Goal: Task Accomplishment & Management: Manage account settings

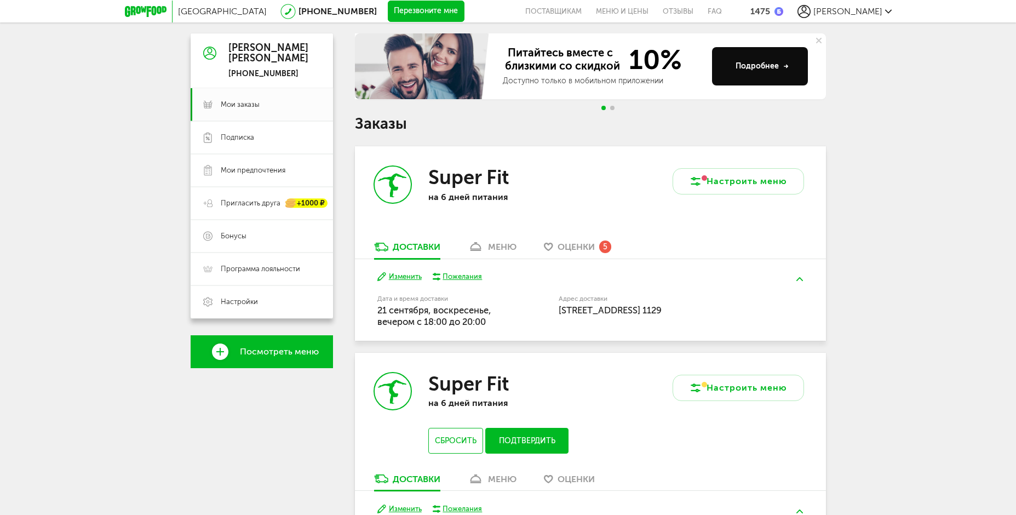
scroll to position [110, 0]
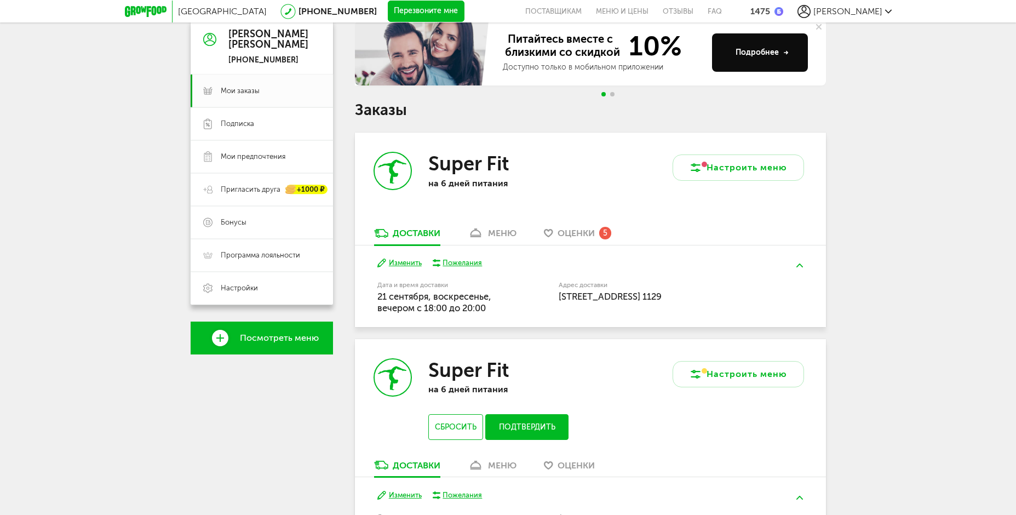
click at [578, 235] on span "Оценки" at bounding box center [575, 233] width 37 height 10
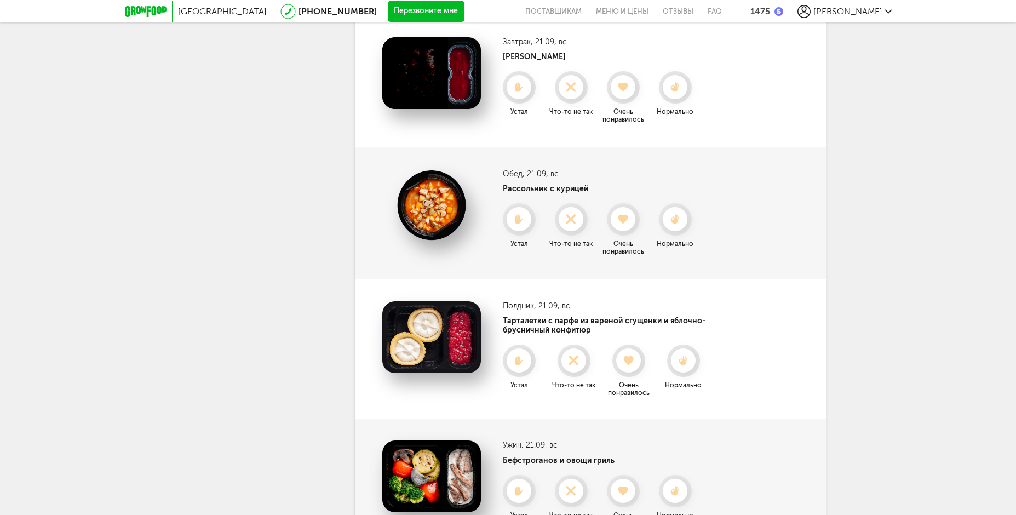
scroll to position [340, 0]
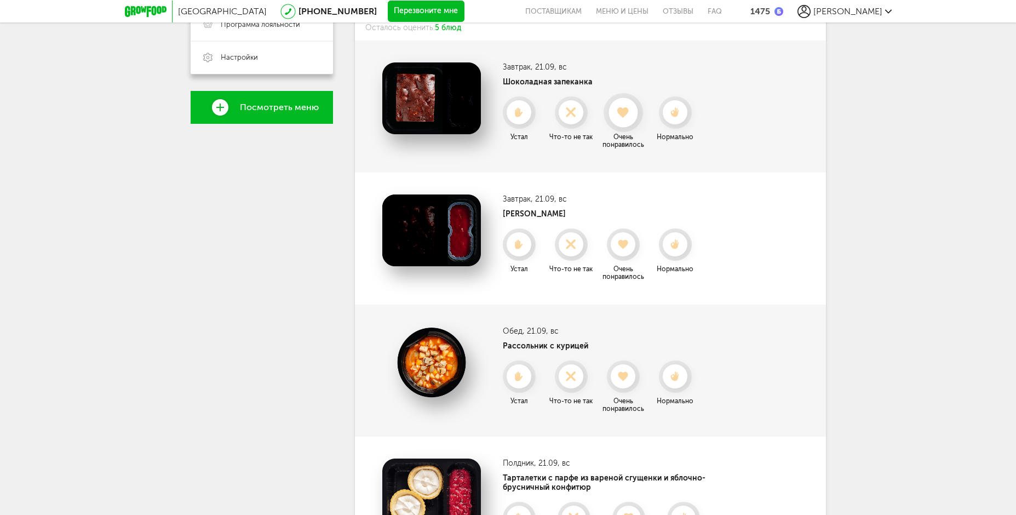
click at [625, 122] on div at bounding box center [622, 112] width 29 height 29
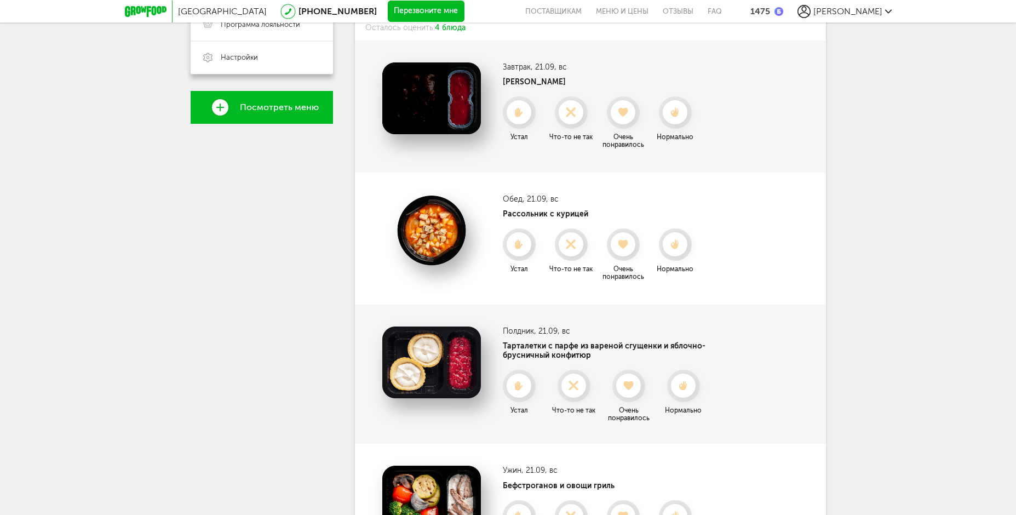
click at [625, 122] on div at bounding box center [622, 112] width 24 height 24
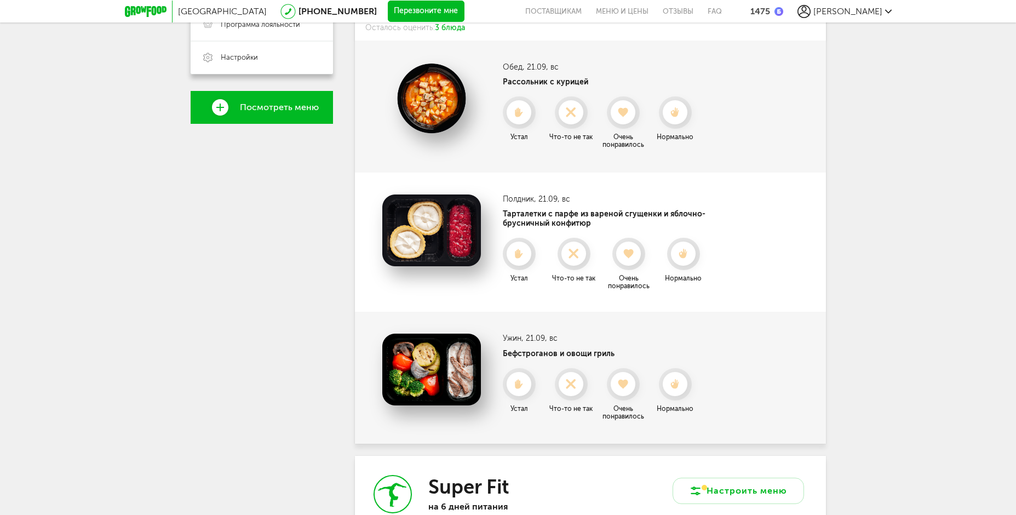
click at [625, 122] on div at bounding box center [622, 112] width 24 height 24
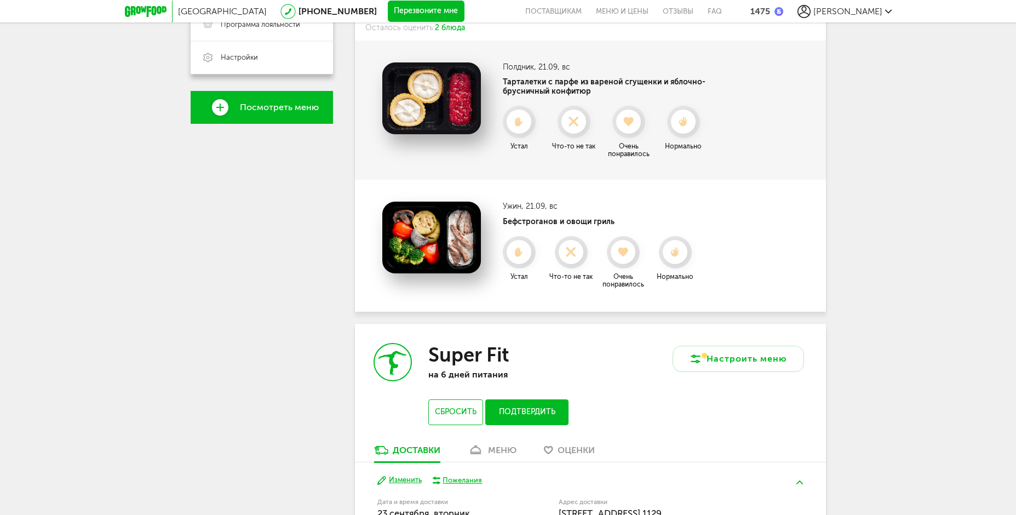
click at [625, 122] on use at bounding box center [629, 121] width 10 height 9
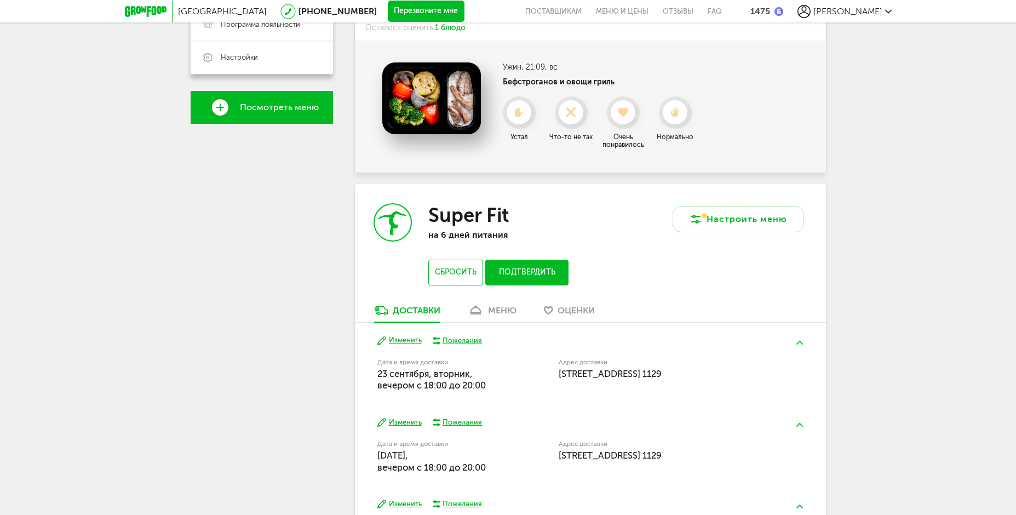
click at [625, 122] on div at bounding box center [622, 112] width 24 height 24
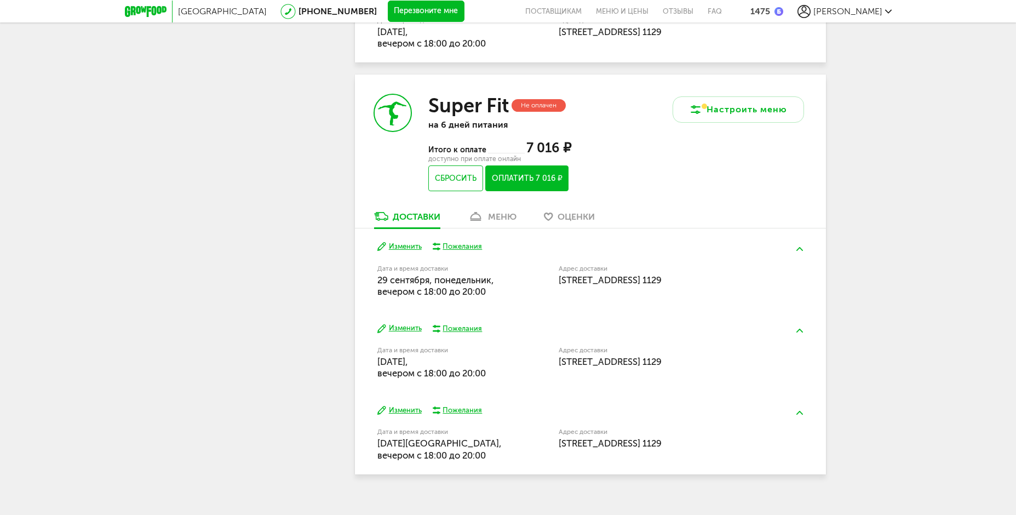
scroll to position [872, 0]
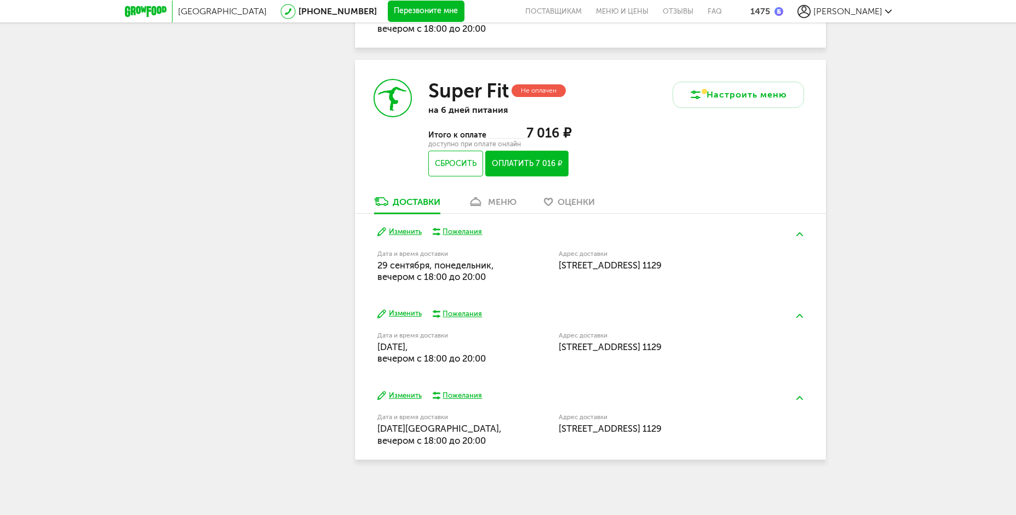
click at [498, 200] on div "меню" at bounding box center [502, 202] width 28 height 10
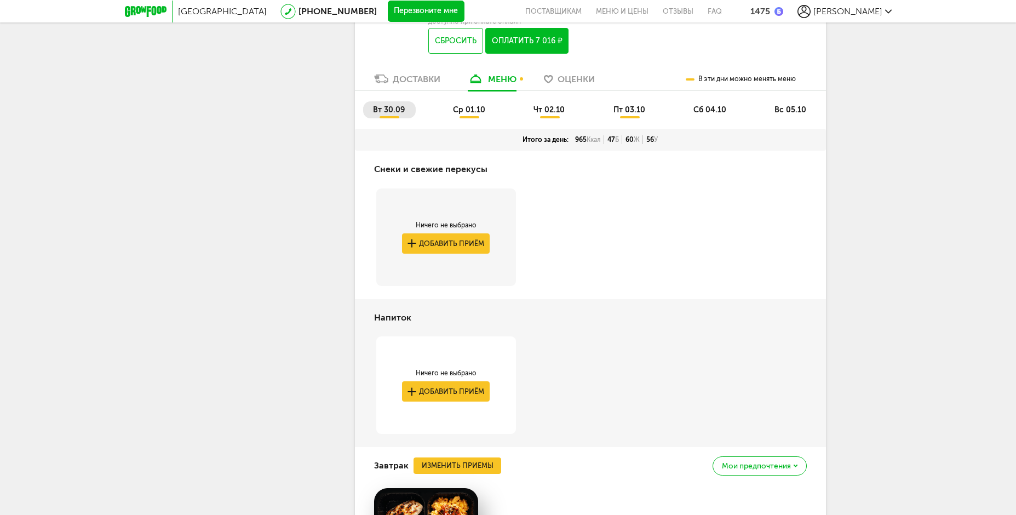
scroll to position [903, 0]
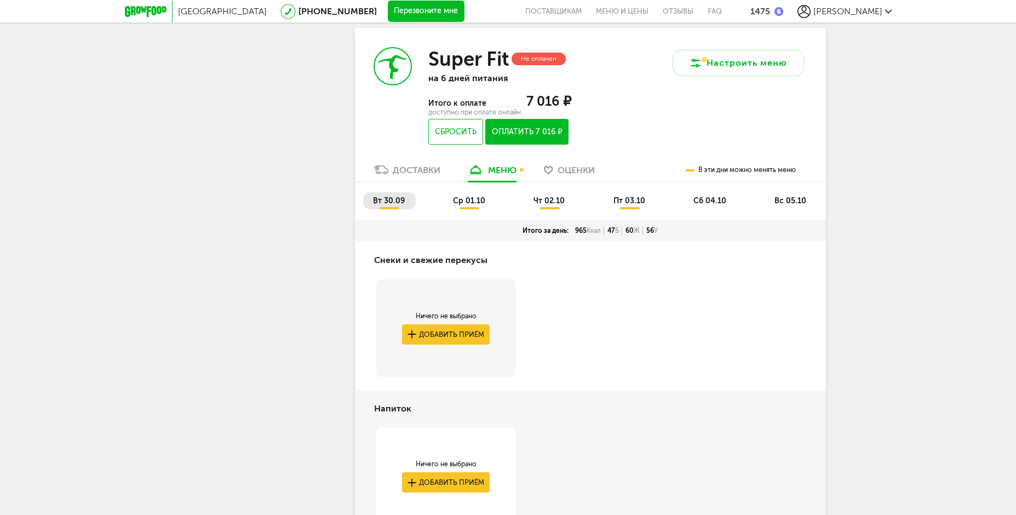
click at [476, 203] on span "ср 01.10" at bounding box center [469, 200] width 32 height 9
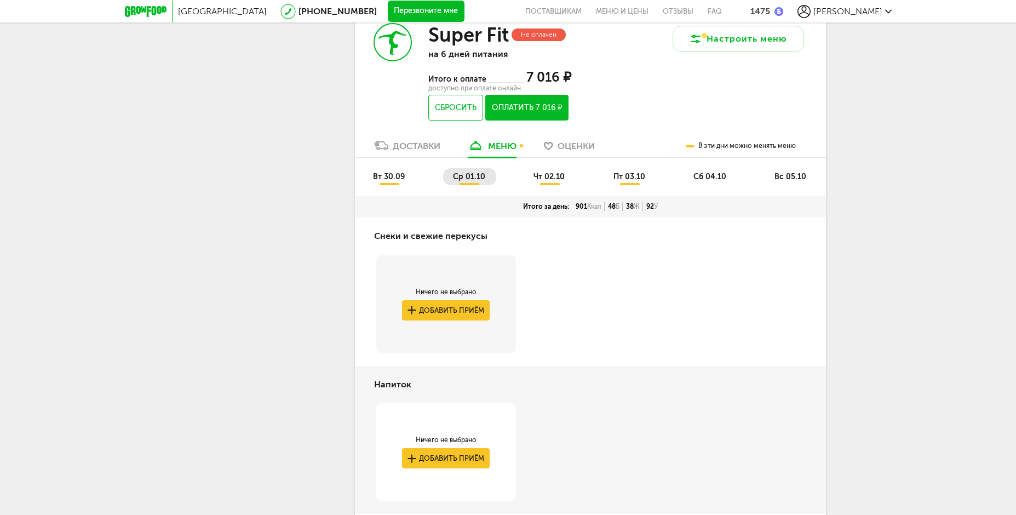
scroll to position [794, 0]
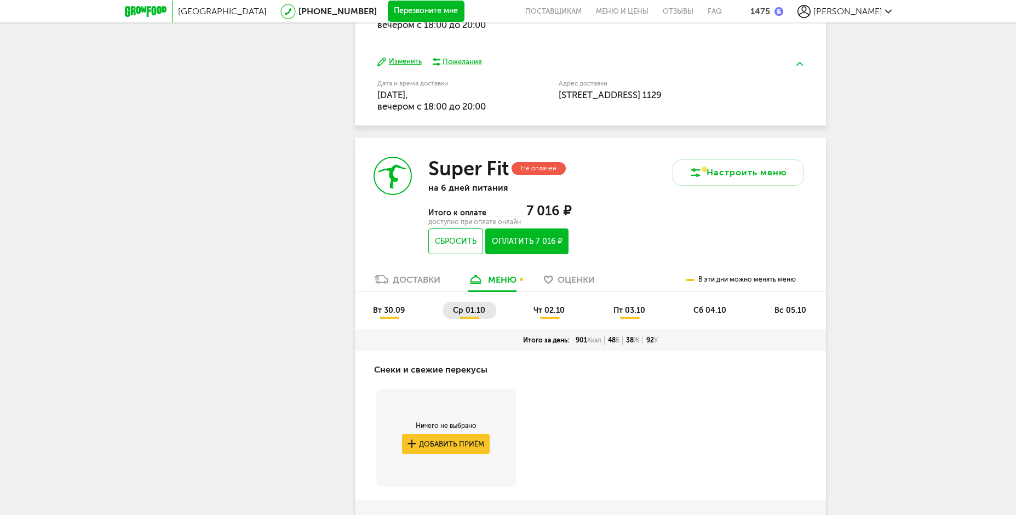
click at [552, 303] on li "чт 02.10" at bounding box center [549, 310] width 52 height 17
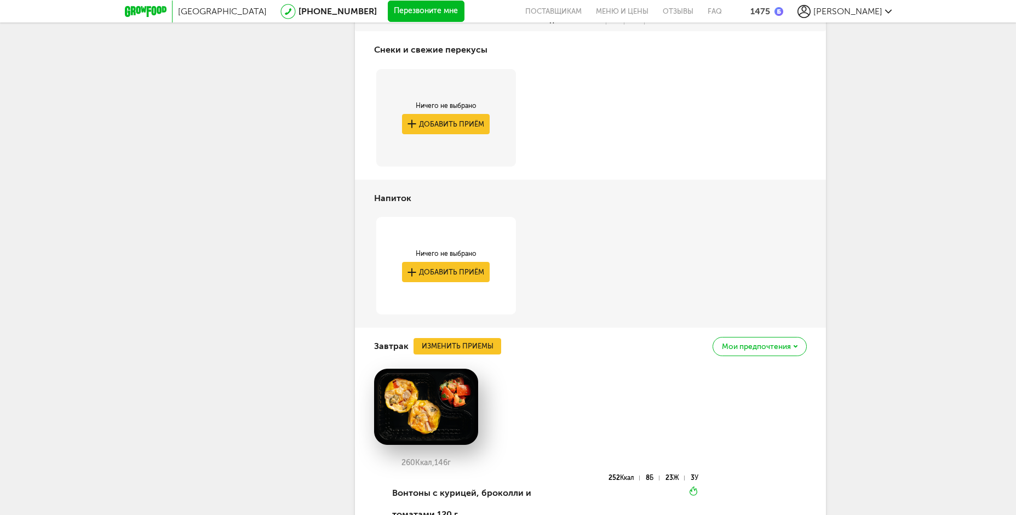
scroll to position [946, 0]
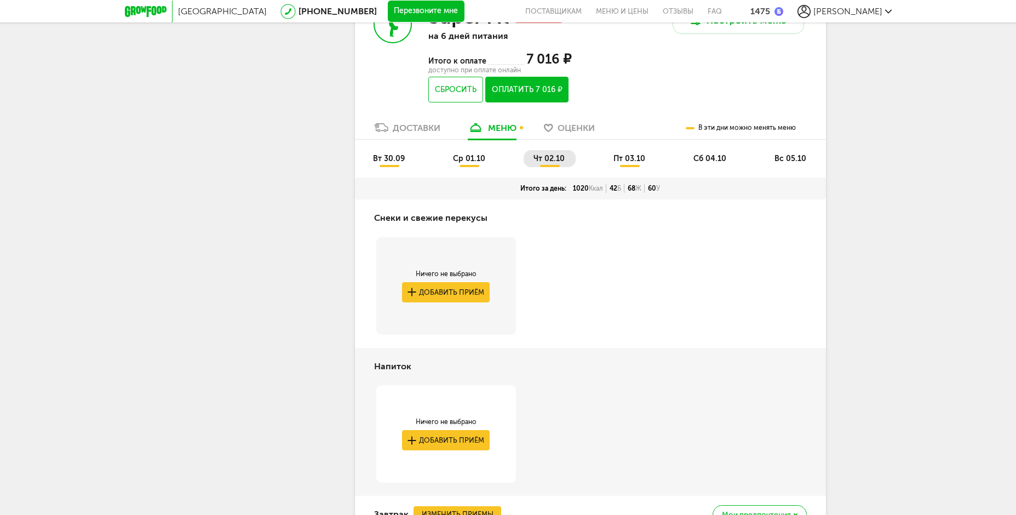
click at [640, 159] on span "пт 03.10" at bounding box center [629, 158] width 32 height 9
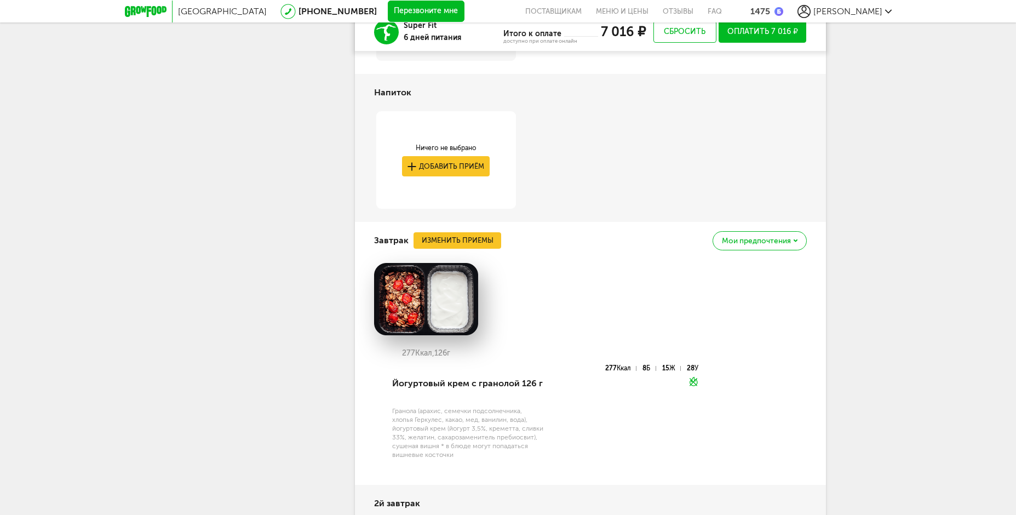
scroll to position [891, 0]
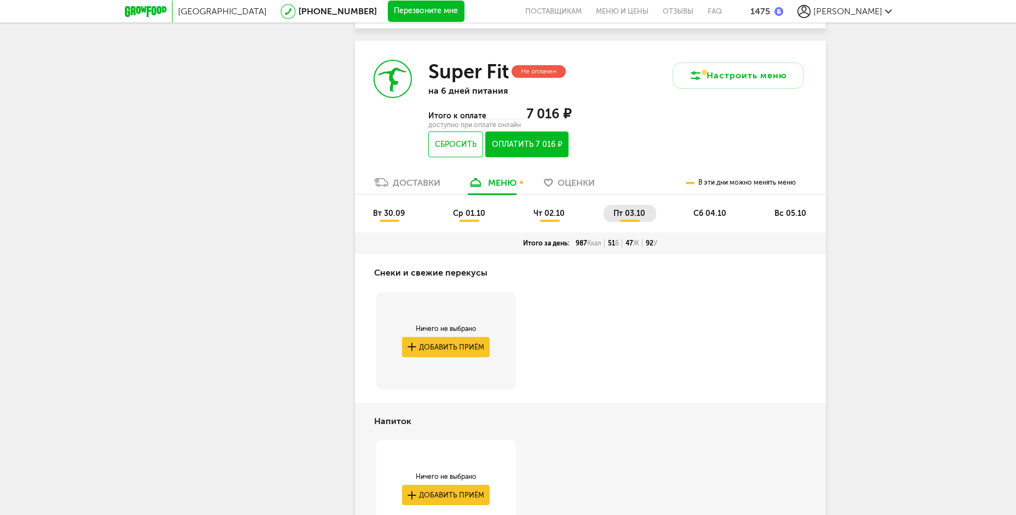
click at [722, 215] on span "сб 04.10" at bounding box center [709, 213] width 33 height 9
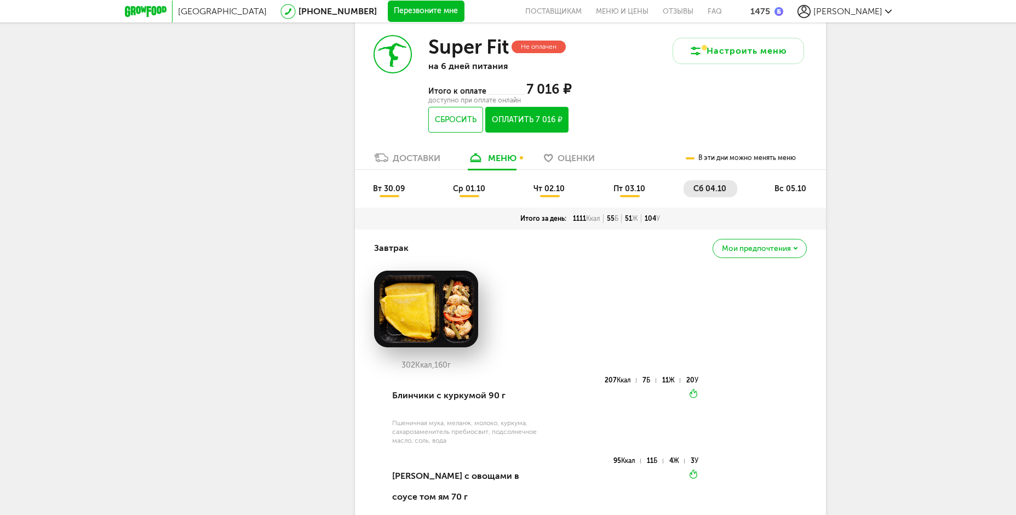
scroll to position [781, 0]
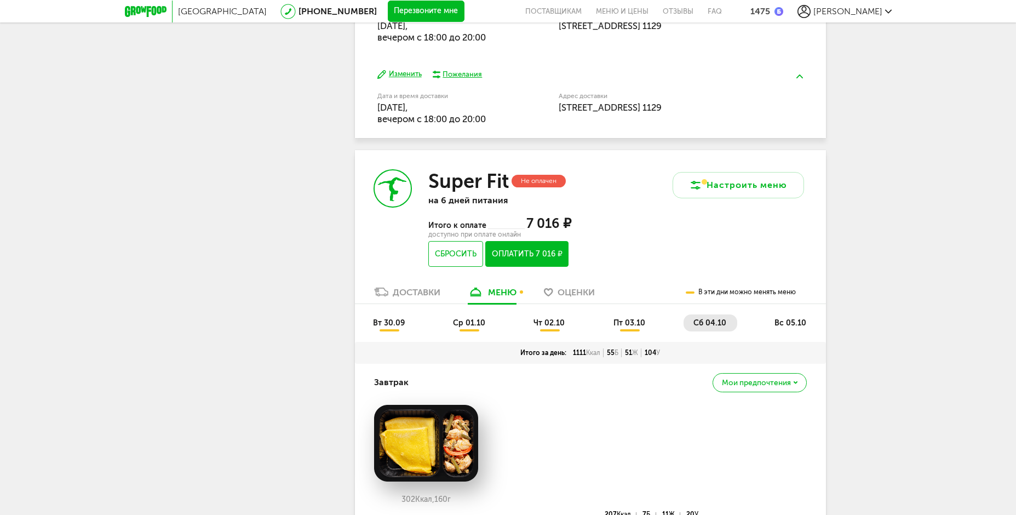
click at [796, 325] on span "вс 05.10" at bounding box center [790, 322] width 32 height 9
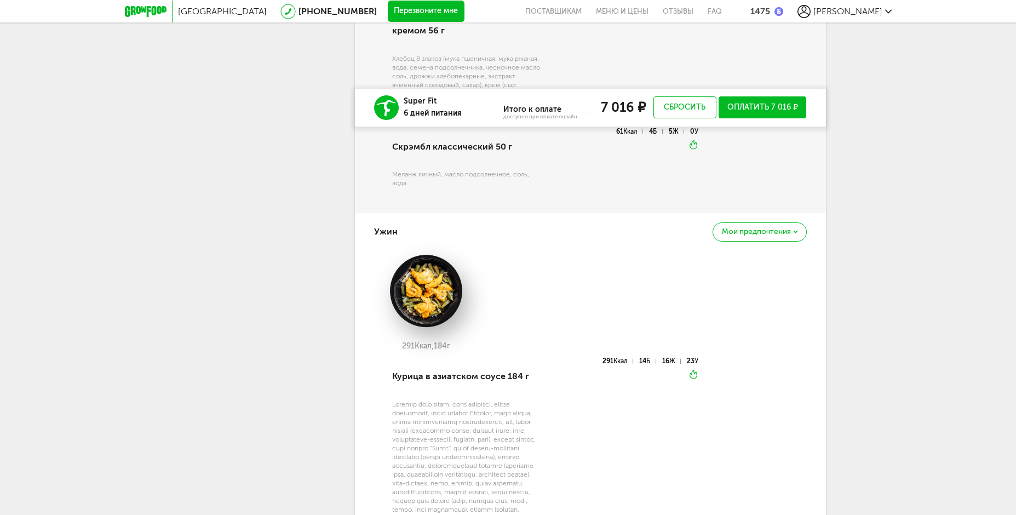
scroll to position [2147, 0]
